Goal: Feedback & Contribution: Leave review/rating

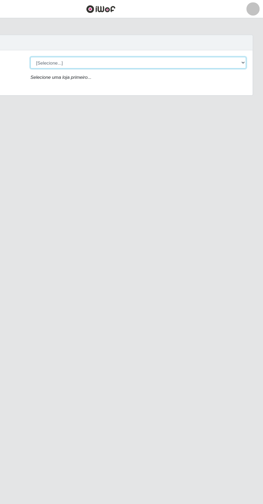
click at [170, 52] on select "[Selecione...] Extrabom - Loja 05 [GEOGRAPHIC_DATA]" at bounding box center [162, 50] width 175 height 9
select select "494"
click at [75, 46] on select "[Selecione...] Extrabom - Loja 05 [GEOGRAPHIC_DATA]" at bounding box center [162, 50] width 175 height 9
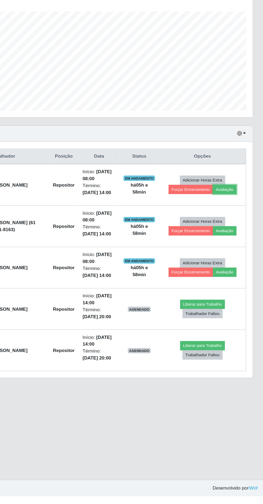
click at [241, 259] on button "Avaliação" at bounding box center [231, 256] width 19 height 8
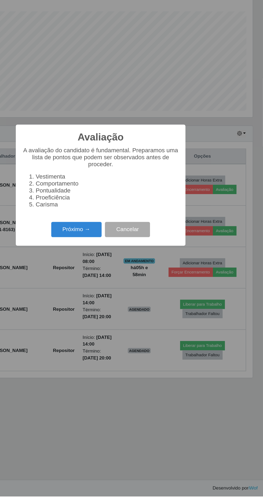
click at [118, 295] on button "Próximo →" at bounding box center [111, 288] width 41 height 13
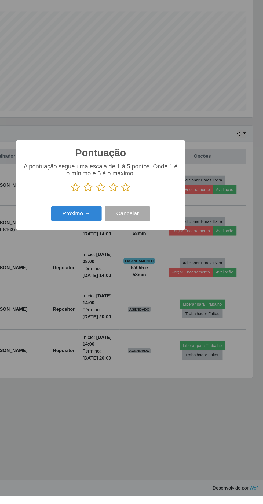
click at [152, 258] on icon at bounding box center [152, 254] width 8 height 8
click at [148, 258] on input "radio" at bounding box center [148, 258] width 0 height 0
click at [122, 282] on button "Próximo →" at bounding box center [111, 275] width 41 height 13
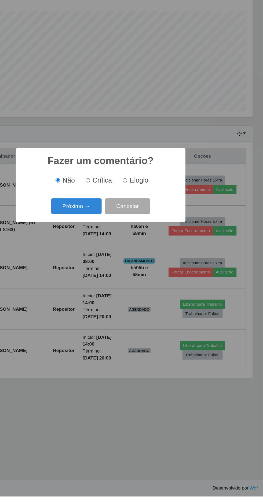
click at [152, 250] on input "Elogio" at bounding box center [150, 248] width 3 height 3
radio input "true"
click at [113, 276] on button "Próximo →" at bounding box center [111, 269] width 41 height 13
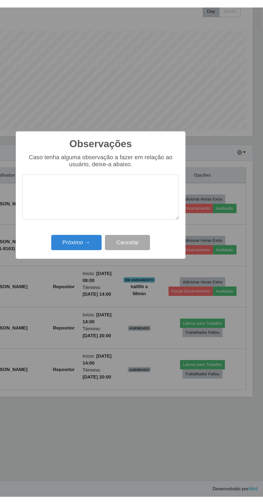
scroll to position [8, 0]
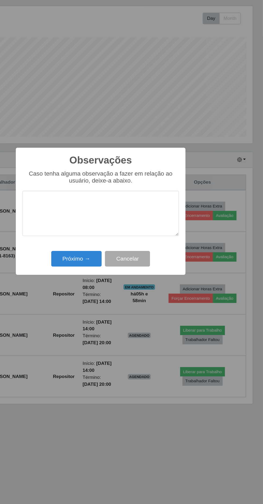
click at [133, 245] on textarea at bounding box center [131, 254] width 127 height 37
type textarea "Otima"
type textarea "Ótima repositora"
click at [118, 294] on button "Próximo →" at bounding box center [111, 290] width 41 height 13
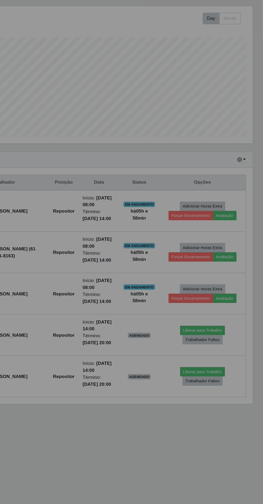
scroll to position [7, 0]
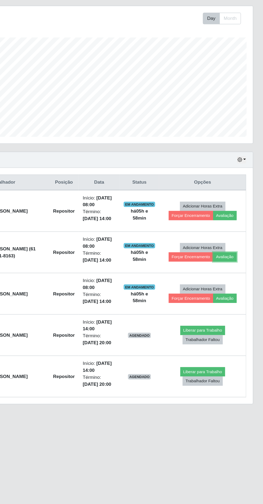
click at [237, 293] on button "Avaliação" at bounding box center [231, 289] width 19 height 8
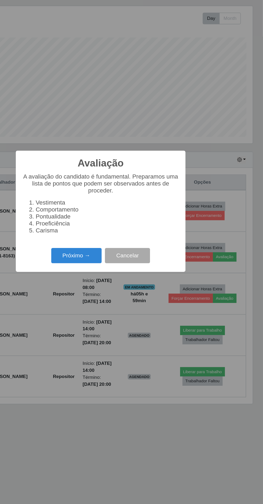
click at [118, 288] on button "Próximo →" at bounding box center [111, 288] width 41 height 13
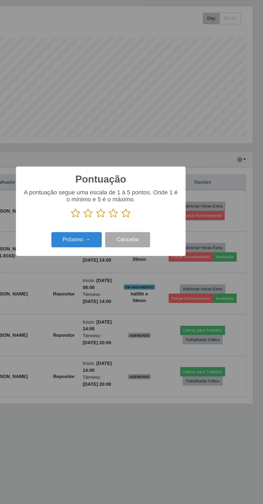
click at [149, 255] on icon at bounding box center [152, 254] width 8 height 8
click at [148, 258] on input "radio" at bounding box center [148, 258] width 0 height 0
click at [116, 273] on button "Próximo →" at bounding box center [111, 275] width 41 height 13
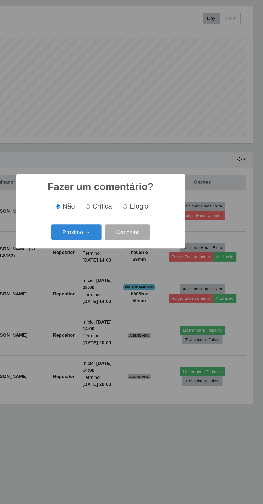
click at [153, 248] on input "Elogio" at bounding box center [150, 248] width 3 height 3
radio input "true"
click at [115, 271] on button "Próximo →" at bounding box center [111, 269] width 41 height 13
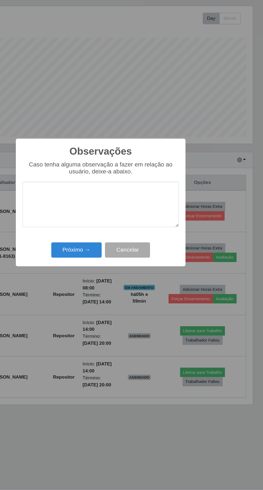
click at [150, 251] on textarea at bounding box center [131, 246] width 127 height 37
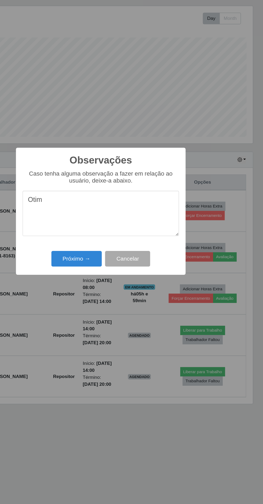
type textarea "Otimo"
type textarea "Ótimo repositor"
click at [120, 295] on button "Próximo →" at bounding box center [111, 290] width 41 height 13
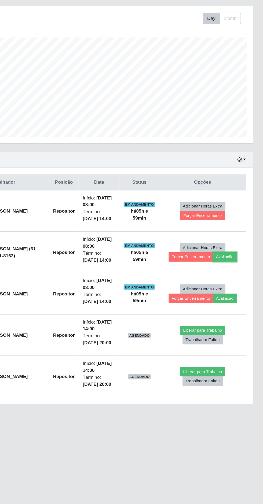
scroll to position [7, 0]
click at [219, 254] on button "Forçar Encerramento" at bounding box center [214, 256] width 36 height 8
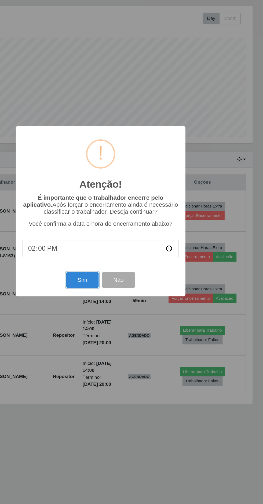
click at [113, 313] on button "Sim" at bounding box center [117, 308] width 26 height 13
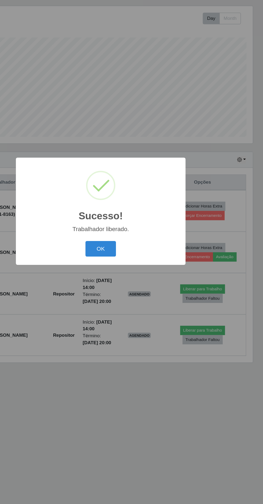
click at [122, 287] on button "OK" at bounding box center [131, 282] width 25 height 13
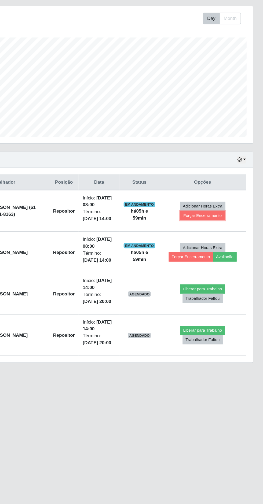
click at [216, 253] on button "Forçar Encerramento" at bounding box center [214, 256] width 36 height 8
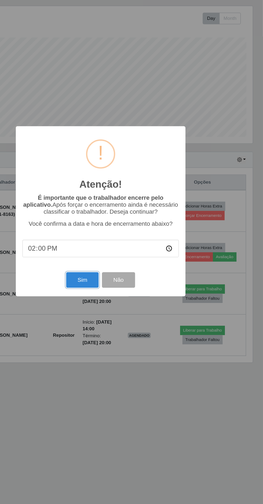
click at [115, 311] on button "Sim" at bounding box center [117, 308] width 26 height 13
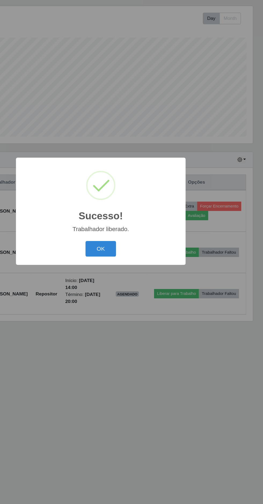
click at [131, 283] on button "OK" at bounding box center [131, 282] width 25 height 13
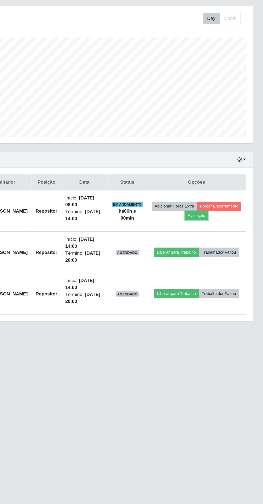
click at [219, 252] on button "Avaliação" at bounding box center [209, 256] width 19 height 8
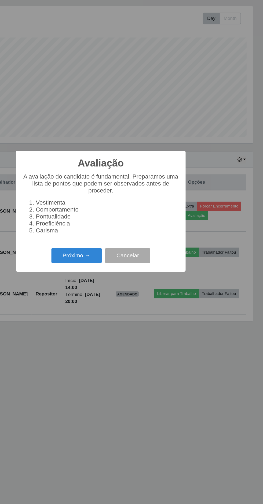
click at [119, 289] on button "Próximo →" at bounding box center [111, 288] width 41 height 13
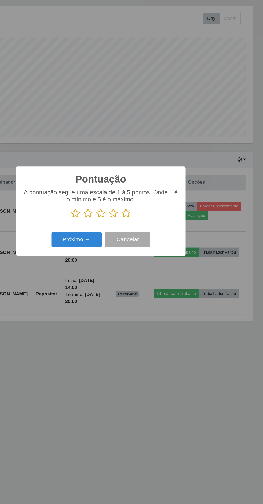
click at [153, 256] on icon at bounding box center [152, 254] width 8 height 8
click at [148, 258] on input "radio" at bounding box center [148, 258] width 0 height 0
click at [120, 276] on button "Próximo →" at bounding box center [111, 275] width 41 height 13
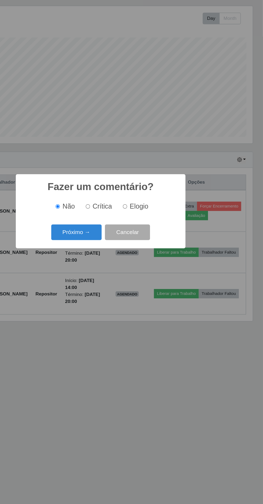
click at [152, 248] on input "Elogio" at bounding box center [150, 248] width 3 height 3
radio input "true"
click at [118, 276] on button "Próximo →" at bounding box center [111, 269] width 41 height 13
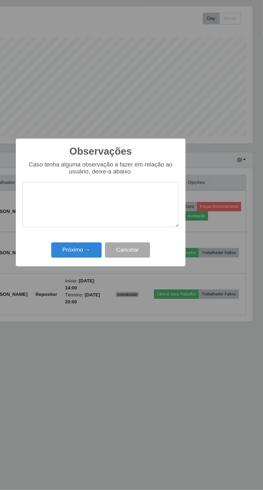
click at [152, 257] on div "Observações × Caso tenha alguma observação a fazer em relação ao usuário, deixe…" at bounding box center [131, 245] width 263 height 490
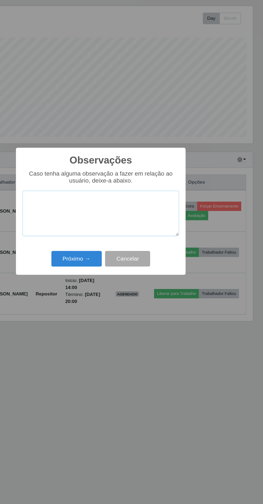
click at [159, 258] on textarea at bounding box center [131, 254] width 127 height 37
type textarea "Otima"
type textarea "Ótima repositora"
click at [116, 295] on button "Próximo →" at bounding box center [111, 290] width 41 height 13
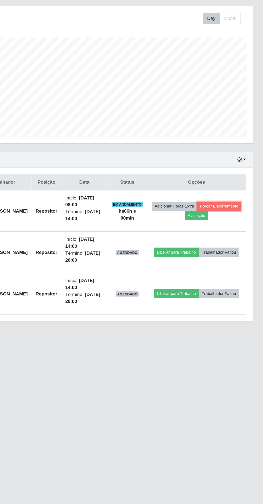
click at [210, 247] on button "Forçar Encerramento" at bounding box center [228, 248] width 36 height 8
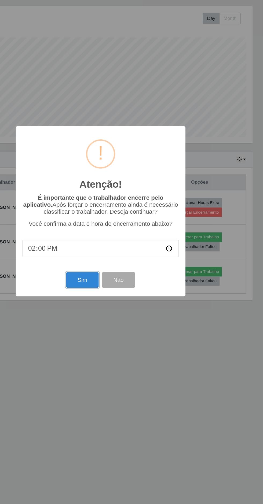
click at [119, 309] on button "Sim" at bounding box center [117, 308] width 26 height 13
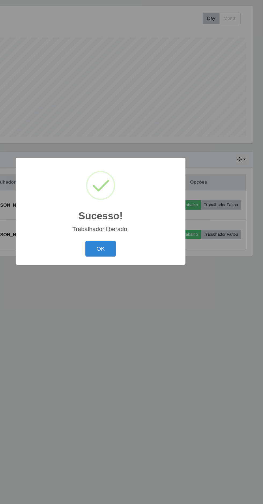
click at [132, 282] on button "OK" at bounding box center [131, 282] width 25 height 13
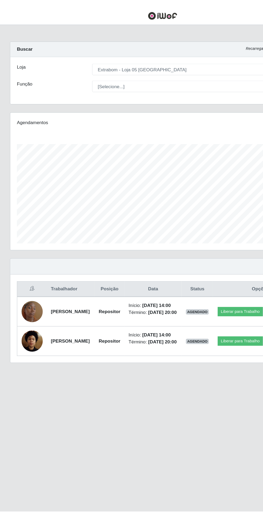
scroll to position [0, 0]
